Goal: Task Accomplishment & Management: Manage account settings

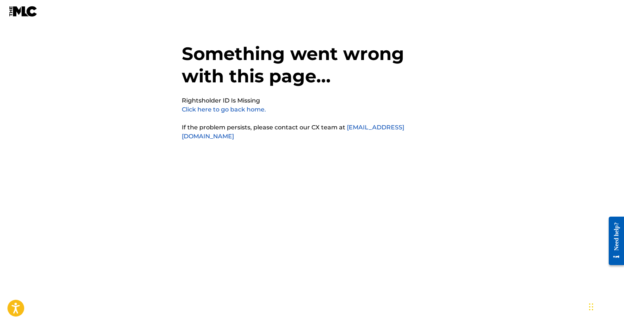
click at [251, 111] on link "Click here to go back home." at bounding box center [224, 109] width 84 height 7
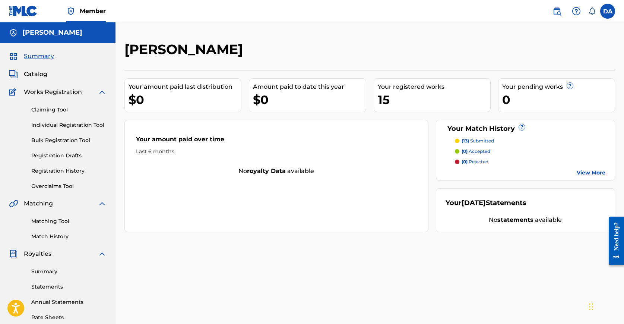
click at [49, 35] on h5 "[PERSON_NAME]" at bounding box center [52, 32] width 60 height 9
click at [607, 12] on label at bounding box center [607, 11] width 15 height 15
click at [608, 11] on input "DA [PERSON_NAME] [PERSON_NAME][EMAIL_ADDRESS][DOMAIN_NAME] Notification Prefere…" at bounding box center [608, 11] width 0 height 0
click at [541, 106] on p "Log out" at bounding box center [536, 105] width 18 height 7
click at [608, 11] on input "DA [PERSON_NAME] [PERSON_NAME][EMAIL_ADDRESS][DOMAIN_NAME] Notification Prefere…" at bounding box center [608, 11] width 0 height 0
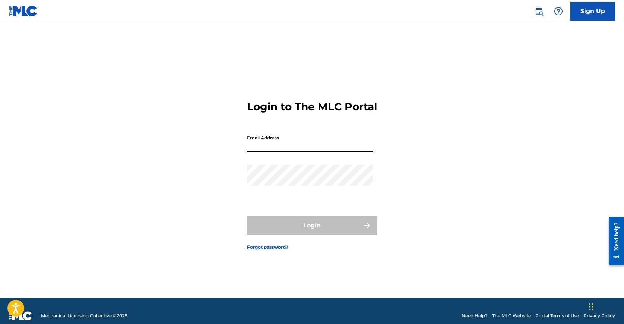
click at [339, 144] on input "Email Address" at bounding box center [310, 141] width 126 height 21
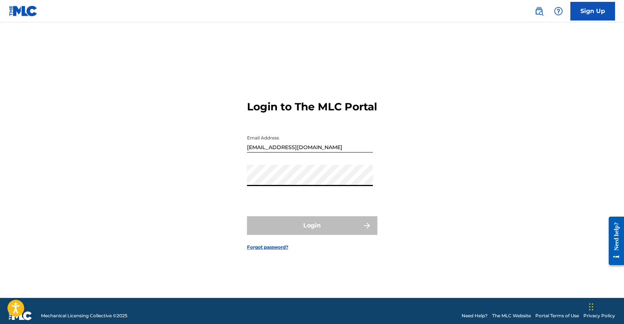
type input "[EMAIL_ADDRESS][DOMAIN_NAME]"
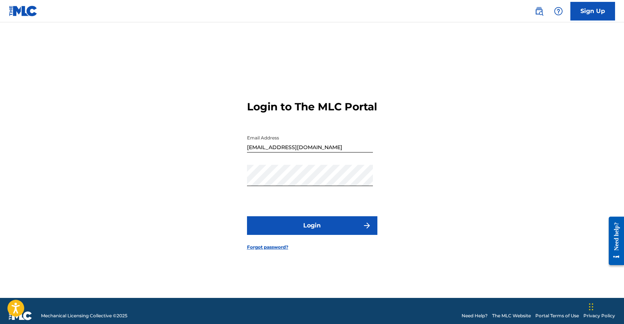
click at [308, 221] on form "Login to The MLC Portal Email Address [EMAIL_ADDRESS][DOMAIN_NAME] Password Log…" at bounding box center [312, 169] width 130 height 257
click at [308, 222] on form "Login to The MLC Portal Email Address [EMAIL_ADDRESS][DOMAIN_NAME] Password Log…" at bounding box center [312, 169] width 130 height 257
click at [312, 233] on button "Login" at bounding box center [312, 225] width 130 height 19
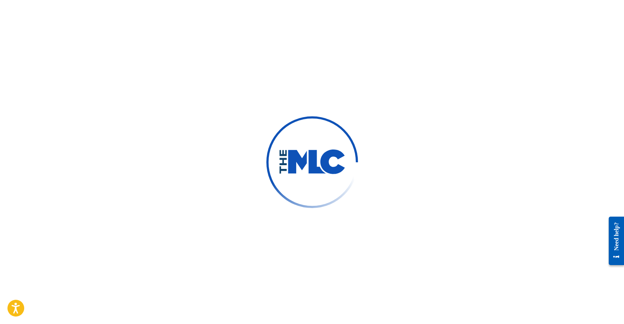
drag, startPoint x: 312, startPoint y: 233, endPoint x: 234, endPoint y: 239, distance: 78.1
click at [234, 239] on div at bounding box center [312, 162] width 624 height 324
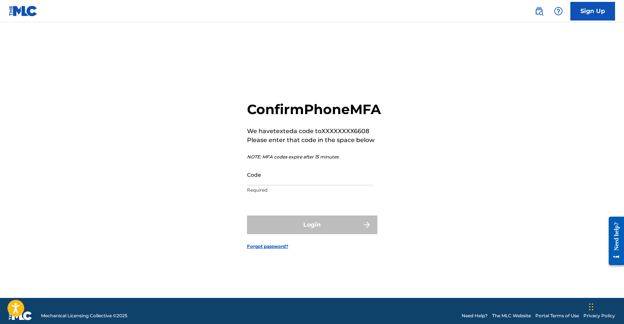
click at [296, 183] on input "Code" at bounding box center [310, 174] width 126 height 21
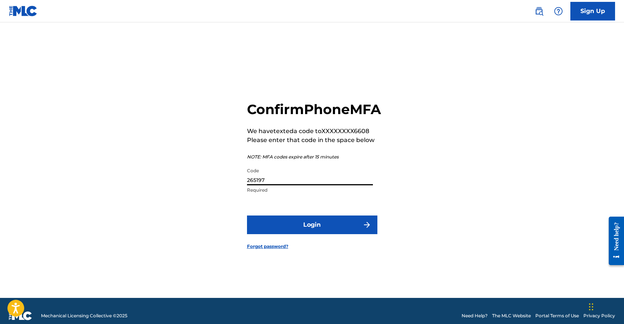
type input "265197"
click at [314, 234] on button "Login" at bounding box center [312, 224] width 130 height 19
